Goal: Information Seeking & Learning: Learn about a topic

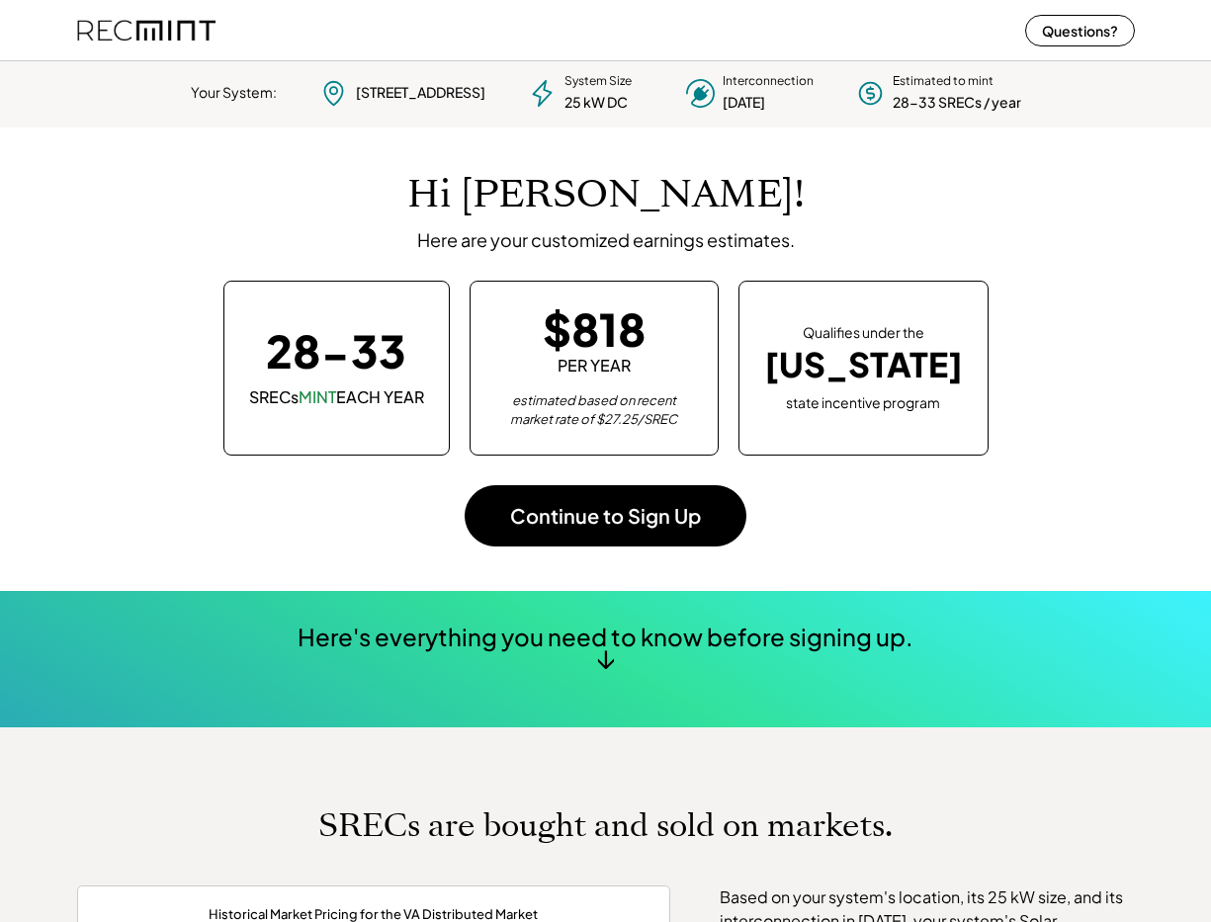
scroll to position [278, 551]
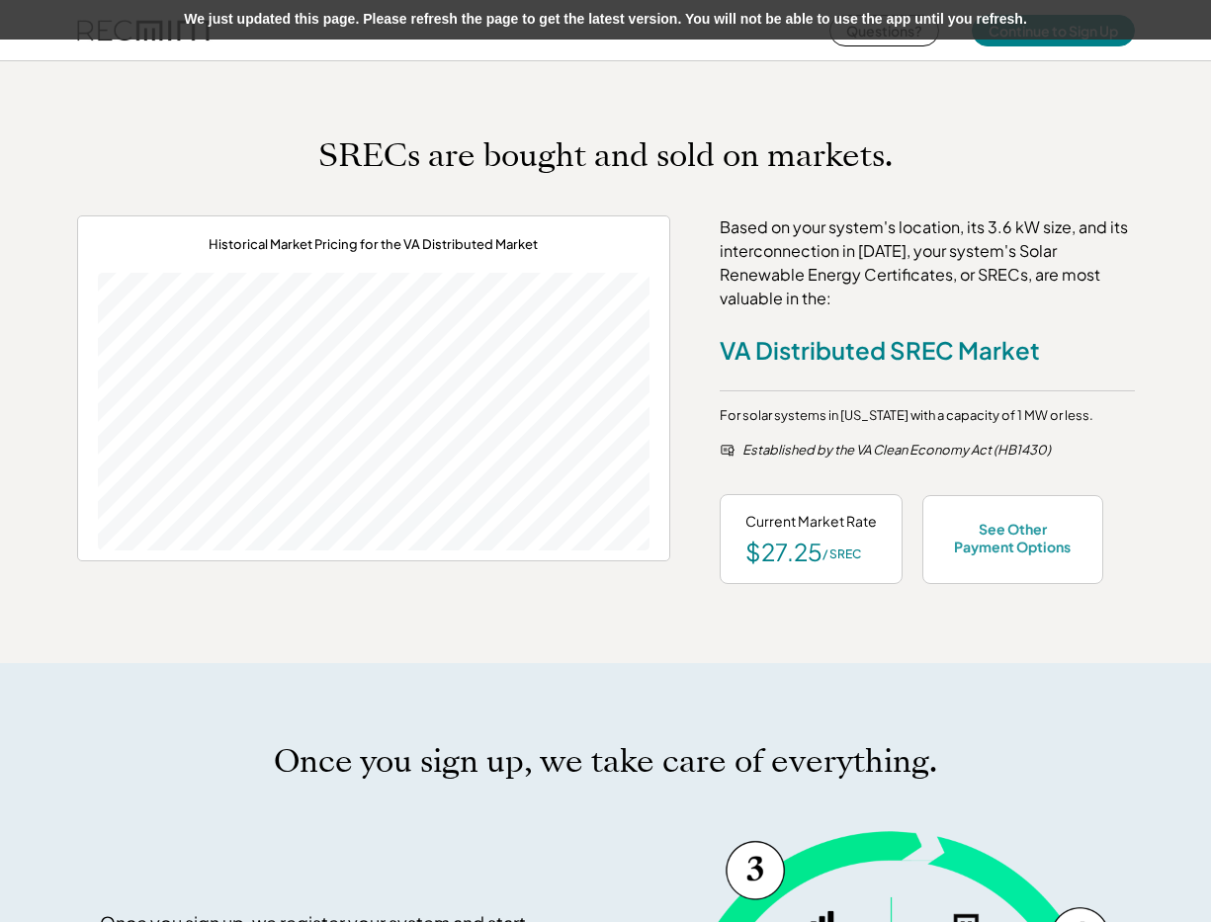
scroll to position [278, 551]
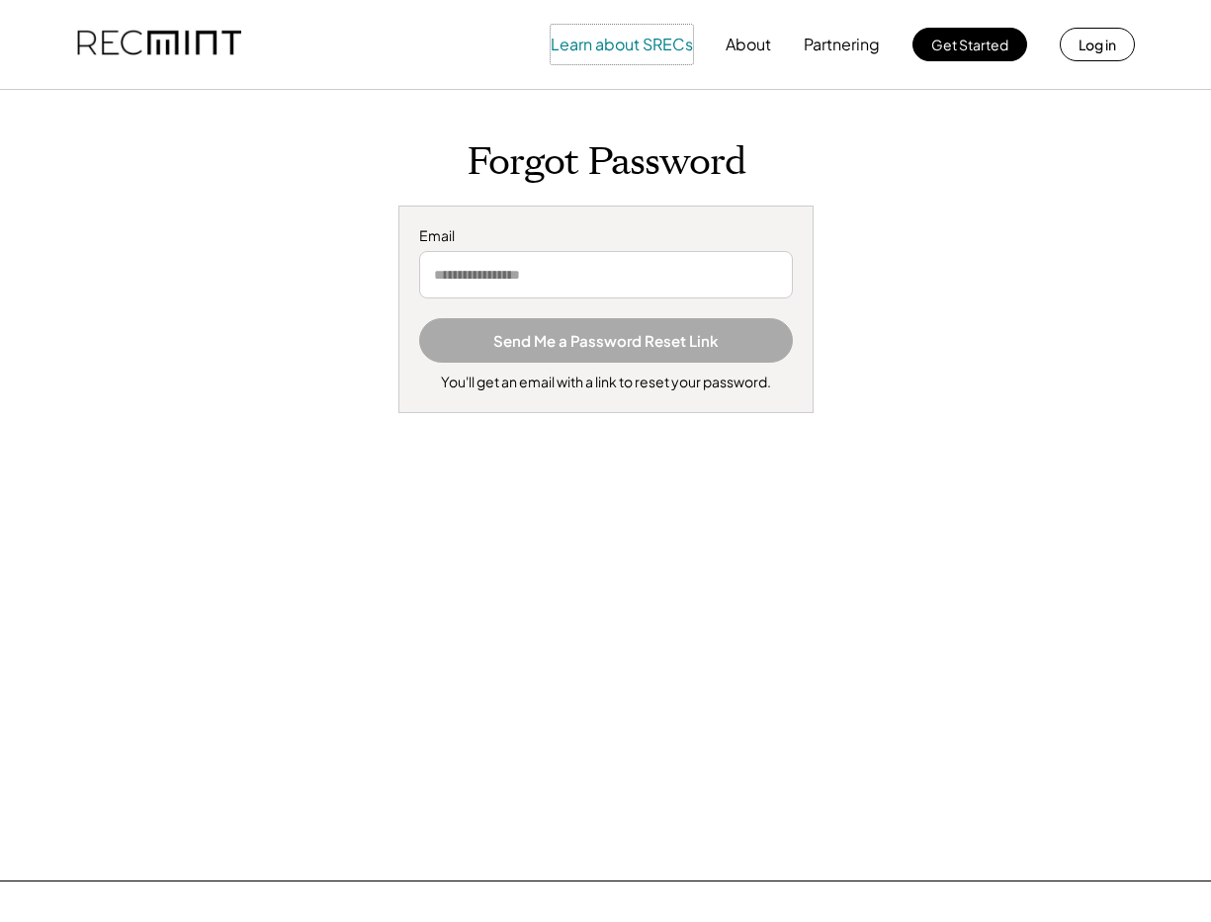
click at [629, 35] on button "Learn about SRECs" at bounding box center [621, 45] width 142 height 40
